Goal: Information Seeking & Learning: Learn about a topic

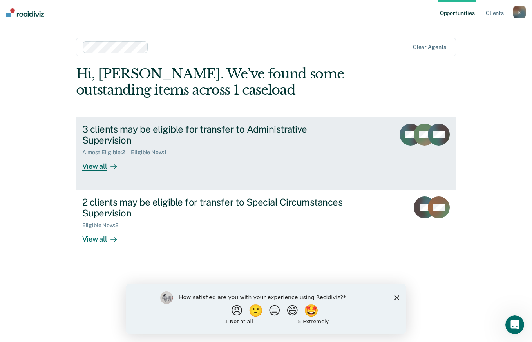
click at [103, 156] on div "View all" at bounding box center [104, 163] width 44 height 15
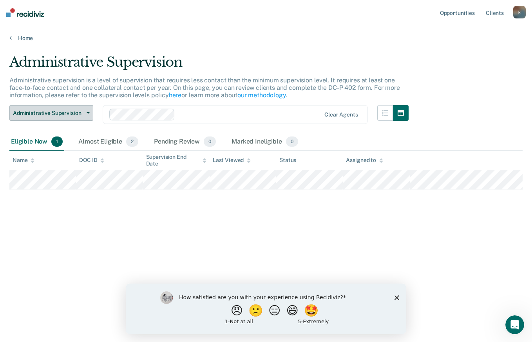
click at [88, 113] on icon "button" at bounding box center [88, 113] width 3 height 2
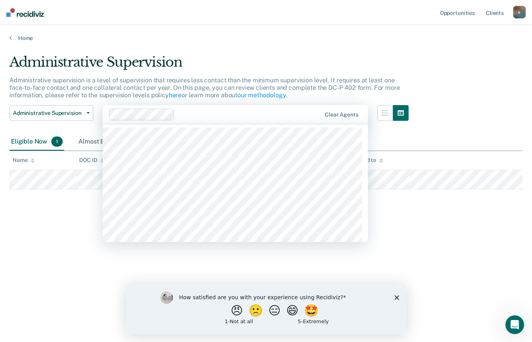
click at [455, 60] on div "Administrative Supervision Administrative supervision is a level of supervision…" at bounding box center [265, 168] width 513 height 229
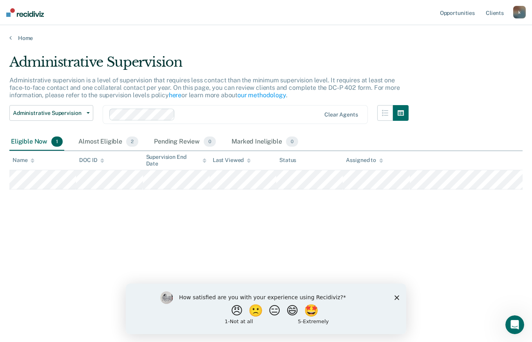
click at [397, 297] on polygon "Close survey" at bounding box center [396, 297] width 5 height 5
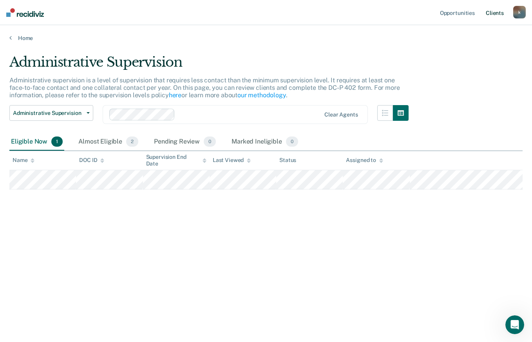
click at [498, 11] on link "Client s" at bounding box center [494, 12] width 21 height 25
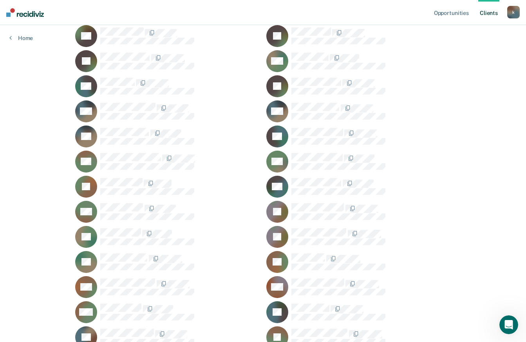
scroll to position [261, 0]
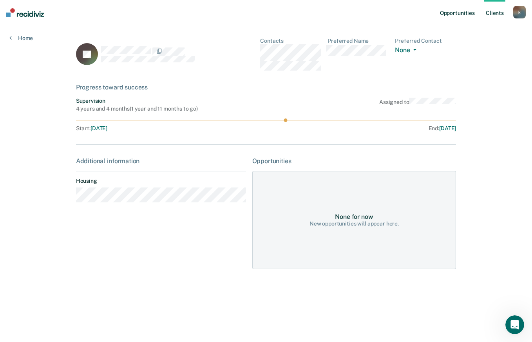
click at [466, 13] on link "Opportunities" at bounding box center [457, 12] width 38 height 25
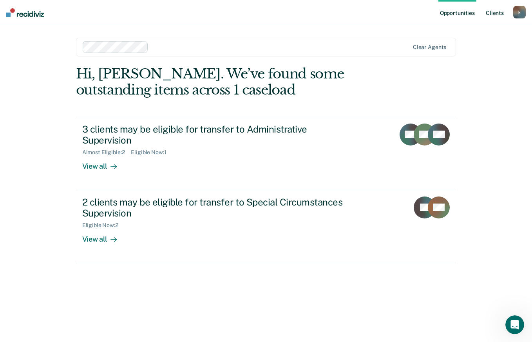
click at [496, 13] on link "Client s" at bounding box center [494, 12] width 21 height 25
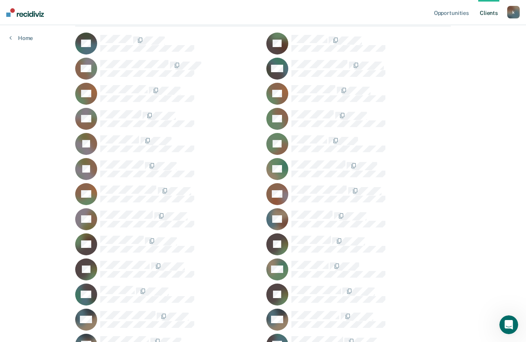
scroll to position [97, 0]
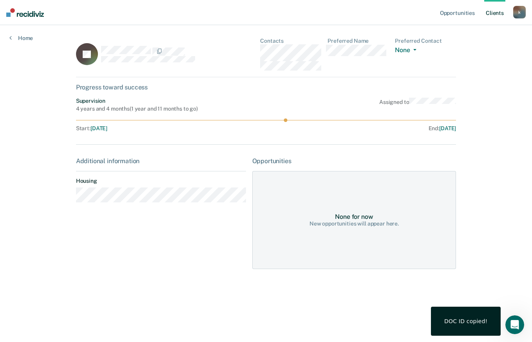
click at [107, 128] on span "Mar 8, 2023" at bounding box center [98, 128] width 17 height 6
click at [150, 183] on dt "Housing" at bounding box center [161, 180] width 170 height 7
click at [353, 232] on div "None for now New opportunities will appear here." at bounding box center [354, 220] width 204 height 98
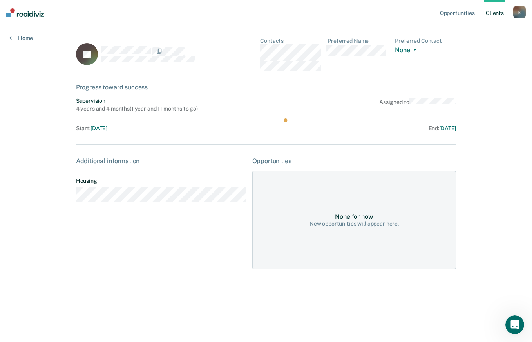
click at [364, 213] on div "None for now" at bounding box center [354, 216] width 38 height 7
click at [32, 36] on link "Home" at bounding box center [21, 37] width 24 height 7
